Goal: Task Accomplishment & Management: Manage account settings

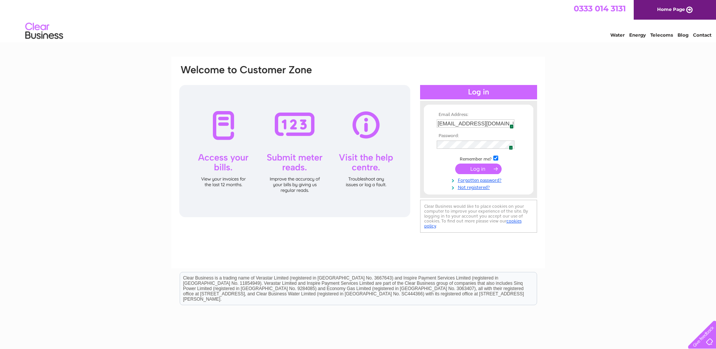
click at [475, 122] on input "[EMAIL_ADDRESS][DOMAIN_NAME][PERSON_NAME]" at bounding box center [475, 123] width 78 height 8
type input "[PERSON_NAME][EMAIL_ADDRESS][DOMAIN_NAME][PERSON_NAME]"
click at [472, 170] on input "submit" at bounding box center [478, 168] width 46 height 11
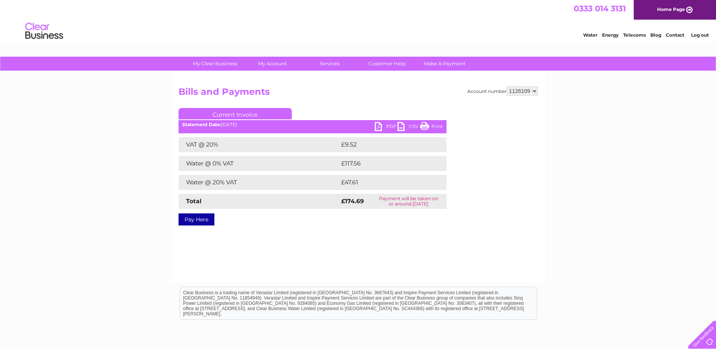
click at [377, 126] on link "PDF" at bounding box center [386, 127] width 23 height 11
